Goal: Task Accomplishment & Management: Manage account settings

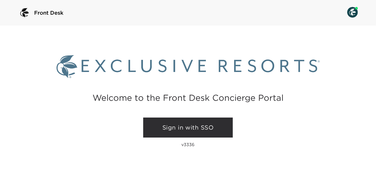
click at [188, 130] on link "Sign in with SSO" at bounding box center [188, 128] width 90 height 20
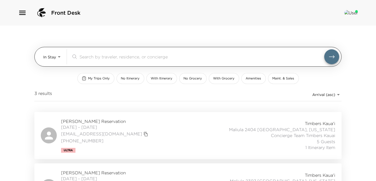
click at [47, 54] on body "Front Desk In Stay In-Stay ​ My Trips Only No Itinerary With Itinerary No Groce…" at bounding box center [188, 90] width 376 height 181
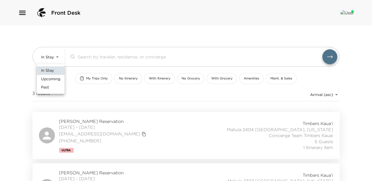
click at [51, 80] on span "Upcoming" at bounding box center [50, 79] width 19 height 5
type input "Upcoming"
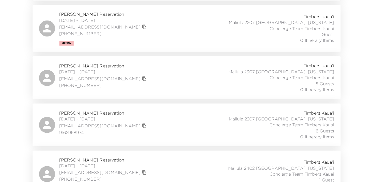
scroll to position [267, 0]
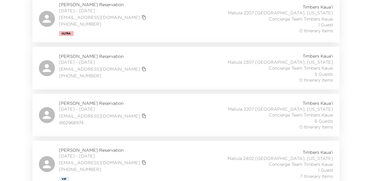
click at [50, 106] on div "[PERSON_NAME] Reservation [DATE] - [DATE] [EMAIL_ADDRESS][DOMAIN_NAME] 91629689…" at bounding box center [93, 115] width 109 height 30
click at [79, 102] on span "[PERSON_NAME] Reservation" at bounding box center [104, 103] width 89 height 6
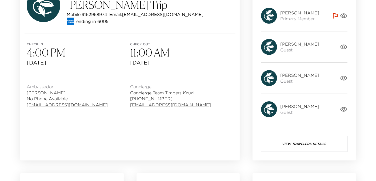
scroll to position [107, 0]
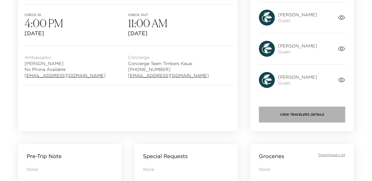
click at [294, 113] on button "View Travelers Details" at bounding box center [302, 115] width 86 height 16
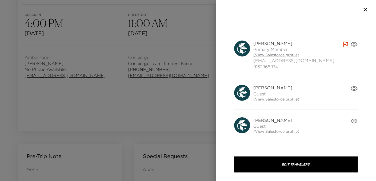
scroll to position [0, 0]
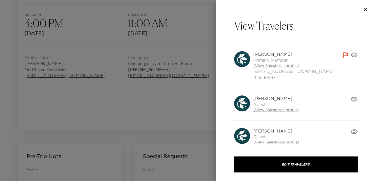
click at [350, 53] on icon "button" at bounding box center [353, 54] width 7 height 7
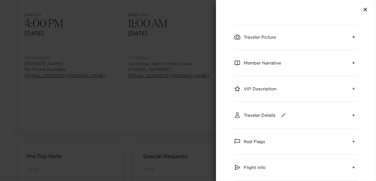
scroll to position [53, 0]
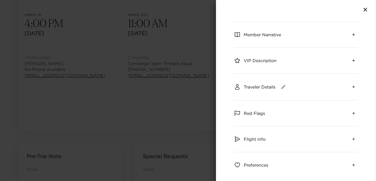
click at [266, 87] on span "Traveler Details" at bounding box center [260, 87] width 32 height 6
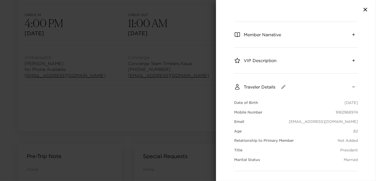
click at [265, 87] on span "Traveler Details" at bounding box center [260, 87] width 32 height 6
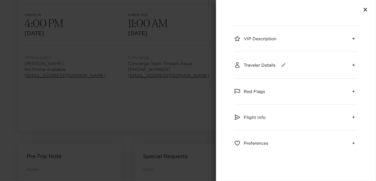
click at [261, 116] on span "Flight Info" at bounding box center [255, 117] width 22 height 6
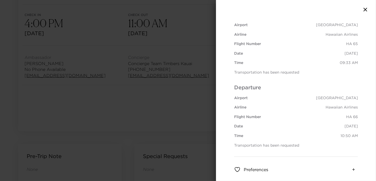
scroll to position [208, 0]
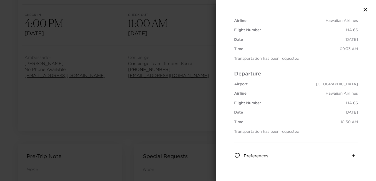
click at [365, 10] on icon "button" at bounding box center [365, 9] width 6 height 6
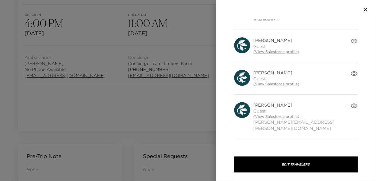
scroll to position [14, 0]
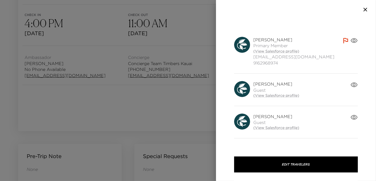
click at [351, 41] on icon "button" at bounding box center [354, 40] width 7 height 5
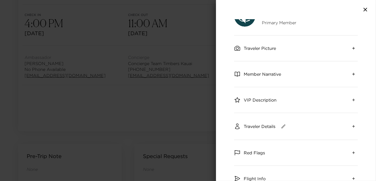
scroll to position [27, 0]
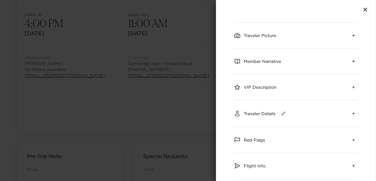
click at [260, 113] on span "Traveler Details" at bounding box center [260, 114] width 32 height 6
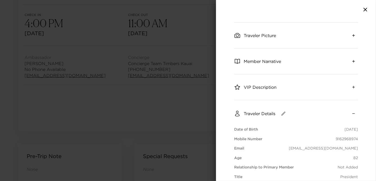
click at [264, 113] on span "Traveler Details" at bounding box center [260, 114] width 32 height 6
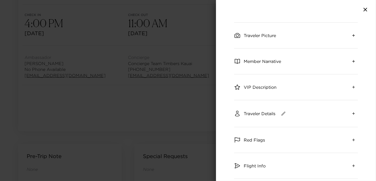
click at [254, 163] on span "Flight Info" at bounding box center [255, 166] width 22 height 6
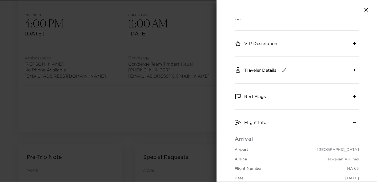
scroll to position [80, 0]
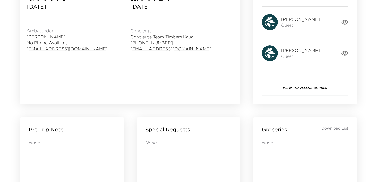
scroll to position [80, 0]
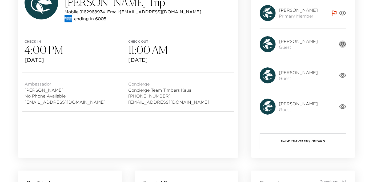
click at [344, 45] on icon "button" at bounding box center [342, 44] width 7 height 7
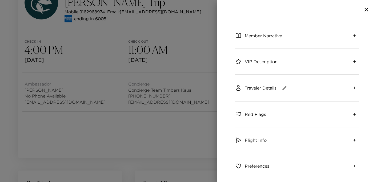
scroll to position [74, 0]
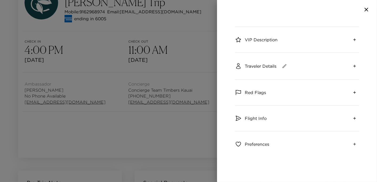
click at [260, 118] on span "Flight Info" at bounding box center [256, 118] width 22 height 6
click at [260, 117] on span "Flight Info" at bounding box center [256, 118] width 22 height 6
click at [369, 9] on icon "button" at bounding box center [366, 9] width 6 height 6
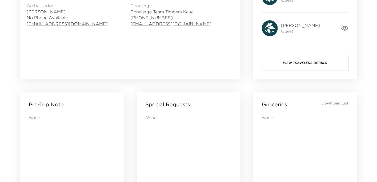
scroll to position [160, 0]
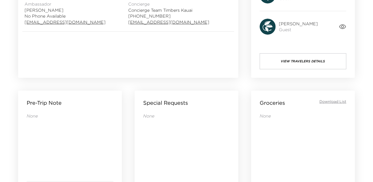
click at [286, 66] on button "View Travelers Details" at bounding box center [303, 61] width 87 height 16
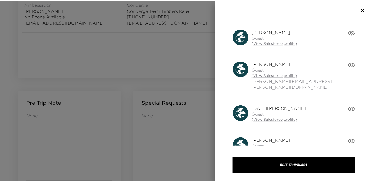
scroll to position [120, 0]
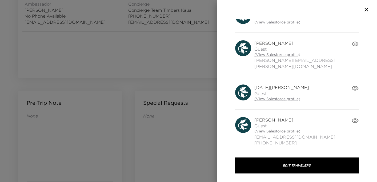
click at [185, 41] on div at bounding box center [188, 91] width 377 height 182
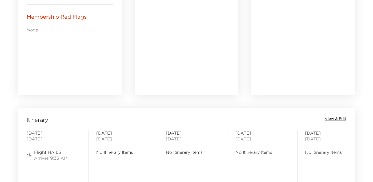
scroll to position [400, 0]
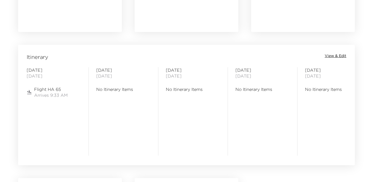
click at [22, 49] on div "Itinerary View & Edit Sunday October 12, 2025 Flight HA 65 Arrives 9:33 AM Mond…" at bounding box center [186, 102] width 337 height 114
click at [338, 54] on span "View & Edit" at bounding box center [336, 55] width 22 height 5
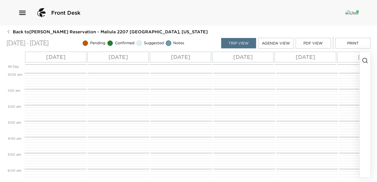
scroll to position [153, 0]
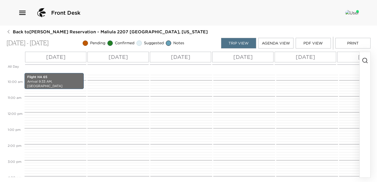
click at [363, 62] on icon "button" at bounding box center [365, 60] width 6 height 6
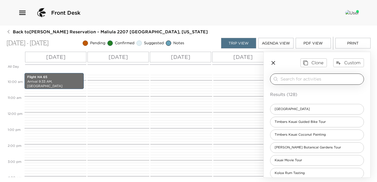
click at [321, 79] on input "search" at bounding box center [320, 79] width 81 height 6
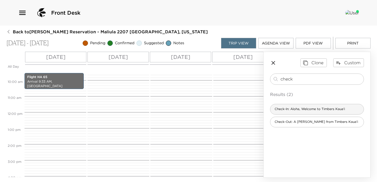
type input "check"
click at [314, 110] on span "Check-In: Aloha, Welcome to Timbers Kaua'i" at bounding box center [309, 109] width 79 height 5
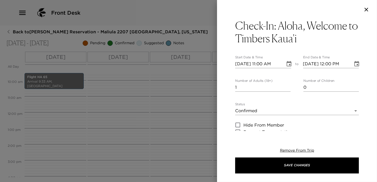
type textarea "Welcome to Timbers Kauai! Either myself or another concierge will personally we…"
click at [262, 63] on input "10/12/2025 11:00 AM" at bounding box center [258, 64] width 46 height 9
click at [271, 64] on input "10/12/2025 04:00 AM" at bounding box center [258, 64] width 46 height 9
click at [275, 64] on input "10/12/2025 04:00 AM" at bounding box center [258, 64] width 46 height 9
type input "10/12/2025 04:00 PM"
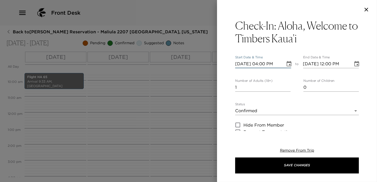
type input "10/12/2025 05:00 PM"
type input "10/12/2025 04:00 PM"
drag, startPoint x: 243, startPoint y: 88, endPoint x: 213, endPoint y: 84, distance: 30.2
click at [214, 84] on div "Check-In: Aloha, Welcome to Timbers Kaua'i Start Date & Time 10/12/2025 04:00 P…" at bounding box center [188, 91] width 377 height 182
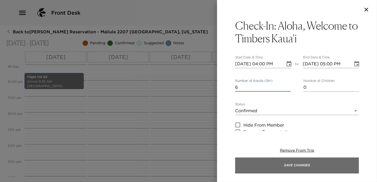
type input "6"
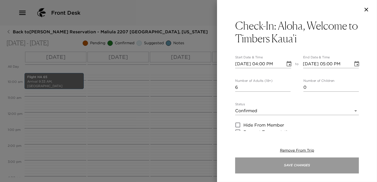
click at [274, 162] on button "Save Changes" at bounding box center [297, 166] width 124 height 16
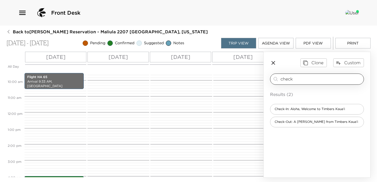
click at [302, 76] on input "check" at bounding box center [320, 79] width 81 height 6
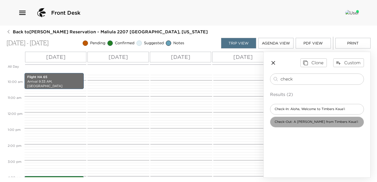
click at [302, 120] on span "Check-Out: A Hui Hou from Timbers Kaua'i" at bounding box center [316, 122] width 92 height 5
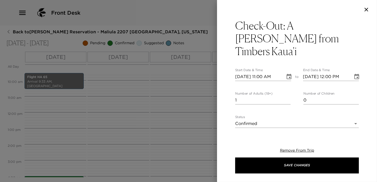
type textarea "Please note that the official check out time from your residence is 11:00 am. W…"
click at [238, 73] on input "10/12/2025 11:00 AM" at bounding box center [258, 77] width 46 height 9
type input "01/12/2025 11:00 AM"
type input "01/12/2025 12:00 PM"
type input "10/12/2025 11:00 AM"
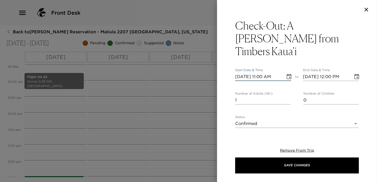
type input "10/12/2025 12:00 PM"
type input "10/01/2025 11:00 AM"
type input "10/01/2025 12:00 PM"
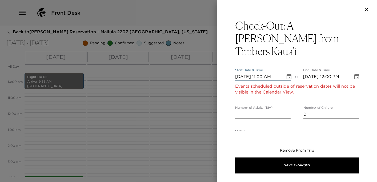
type input "10/19/2025 11:00 AM"
type input "10/19/2025 12:00 PM"
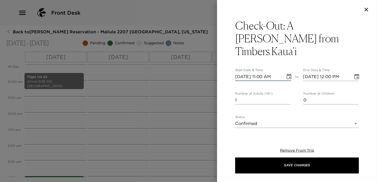
type input "10/19/2025 11:00 AM"
click at [328, 73] on input "10/19/2025 12:00 PM" at bounding box center [326, 77] width 46 height 9
click at [341, 73] on input "10/19/2025 11:00 PM" at bounding box center [326, 77] width 46 height 9
type input "10/19/2025 11:00 AM"
drag, startPoint x: 262, startPoint y: 84, endPoint x: 182, endPoint y: 77, distance: 81.1
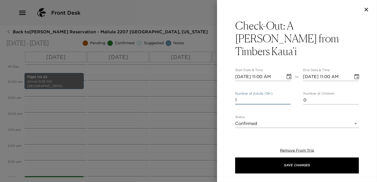
click at [186, 77] on div "Check-Out: A Hui Hou from Timbers Kaua'i Start Date & Time 10/19/2025 11:00 AM …" at bounding box center [188, 91] width 377 height 182
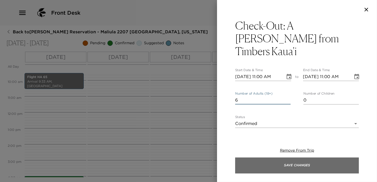
type input "6"
click at [254, 162] on button "Save Changes" at bounding box center [297, 166] width 124 height 16
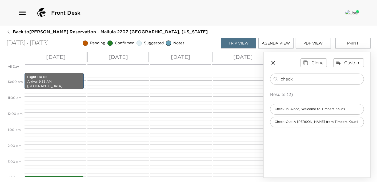
drag, startPoint x: 304, startPoint y: 78, endPoint x: 223, endPoint y: 67, distance: 82.6
click at [223, 67] on div "All Day Sun 10/12 Mon 10/13 Tue 10/14 Wed 10/15 Thu 10/16 Fri 10/17 Sat 10/18 S…" at bounding box center [188, 115] width 364 height 126
type input "Hua"
click at [295, 108] on span "Hualani's at Timbers Kaua'i" at bounding box center [304, 109] width 68 height 5
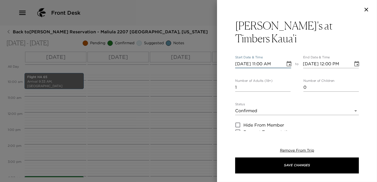
click at [260, 60] on input "10/12/2025 11:00 AM" at bounding box center [258, 64] width 46 height 9
type input "10/12/2025 07:15 PM"
type input "10/12/2025 08:15 PM"
type input "10/12/2025 07:15 PM"
drag, startPoint x: 247, startPoint y: 73, endPoint x: 196, endPoint y: 73, distance: 50.9
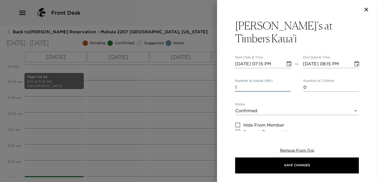
click at [197, 73] on div "Hualani's at Timbers Kaua'i Start Date & Time 10/12/2025 07:15 PM to End Date &…" at bounding box center [188, 91] width 377 height 182
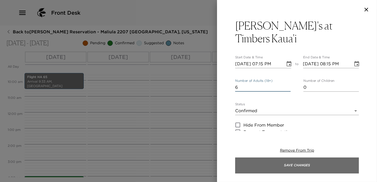
type input "6"
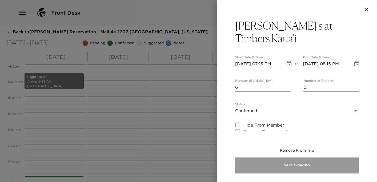
click at [273, 160] on button "Save Changes" at bounding box center [297, 166] width 124 height 16
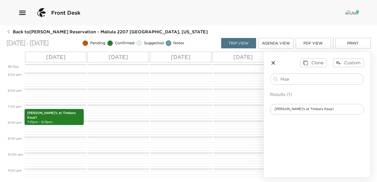
scroll to position [283, 0]
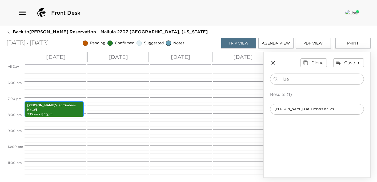
click at [54, 103] on p "Hualani's at Timbers Kaua'i" at bounding box center [54, 107] width 54 height 9
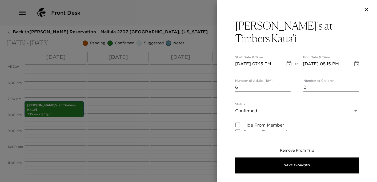
click at [259, 60] on input "10/12/2025 07:15 PM" at bounding box center [258, 64] width 46 height 9
click at [261, 60] on input "10/12/2025 07:15 PM" at bounding box center [258, 64] width 46 height 9
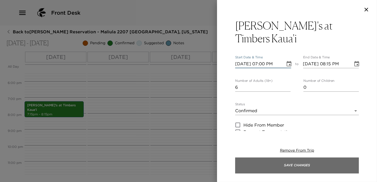
type input "10/12/2025 07:00 PM"
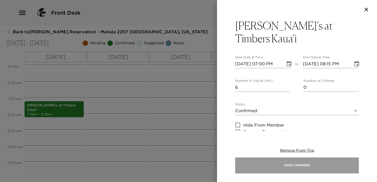
click at [319, 165] on button "Save Changes" at bounding box center [297, 166] width 124 height 16
